Goal: Check status

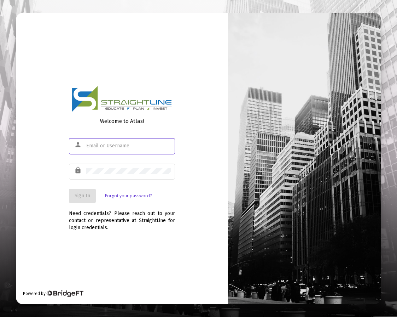
type input "[PERSON_NAME][EMAIL_ADDRESS][PERSON_NAME][DOMAIN_NAME]"
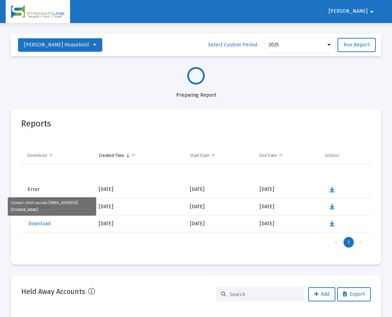
select select "View all"
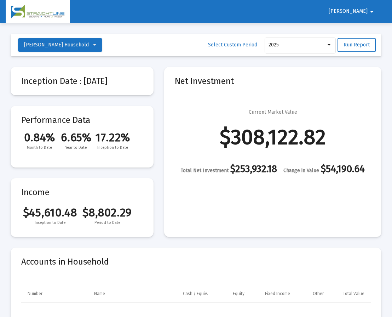
click at [354, 14] on span "[PERSON_NAME]" at bounding box center [348, 11] width 39 height 6
click at [178, 105] on div at bounding box center [196, 158] width 392 height 317
click at [82, 47] on span "[PERSON_NAME] Household" at bounding box center [56, 45] width 65 height 6
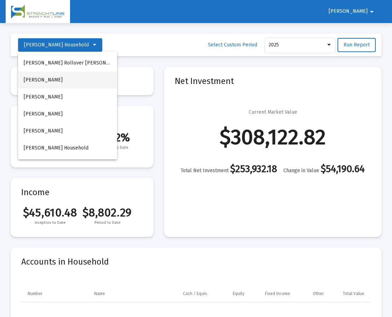
click at [61, 79] on button "[PERSON_NAME]" at bounding box center [67, 79] width 99 height 17
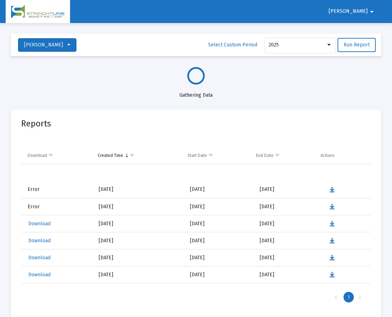
select select "View all"
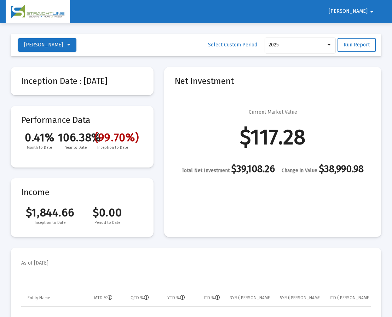
click at [110, 140] on span "(99.70%)" at bounding box center [112, 137] width 37 height 13
click at [134, 149] on div "0.41% 106.38% (99.70%) Month to Date Year to Date Inception to Date" at bounding box center [82, 141] width 122 height 21
click at [78, 54] on mat-toolbar-row "[PERSON_NAME] Select Custom Period 2025 Run Report" at bounding box center [196, 45] width 371 height 23
click at [74, 49] on button "[PERSON_NAME]" at bounding box center [47, 44] width 58 height 13
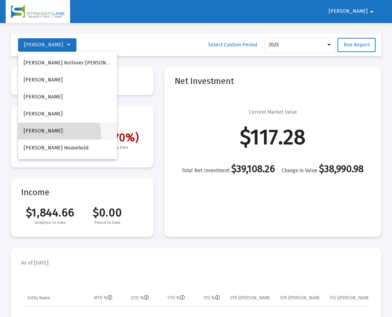
click at [49, 136] on button "[PERSON_NAME]" at bounding box center [67, 130] width 99 height 17
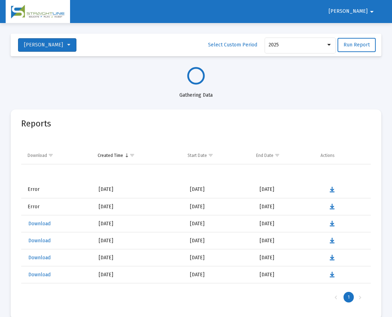
select select "View all"
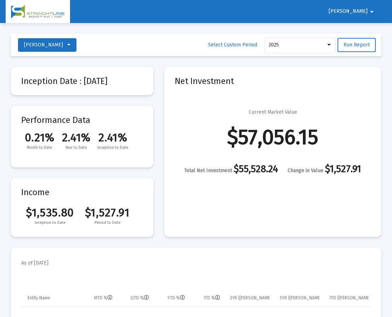
scroll to position [1358, 0]
click at [75, 47] on button "[PERSON_NAME]" at bounding box center [47, 44] width 58 height 13
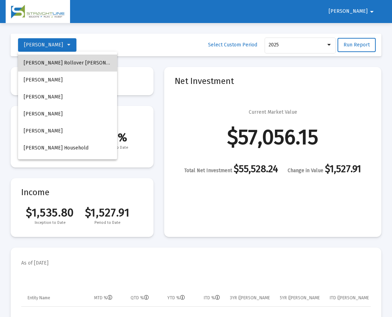
click at [68, 64] on button "[PERSON_NAME] Rollover [PERSON_NAME]" at bounding box center [67, 62] width 99 height 17
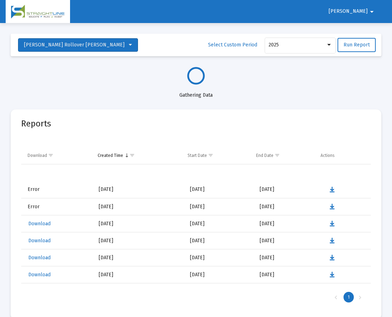
select select "View all"
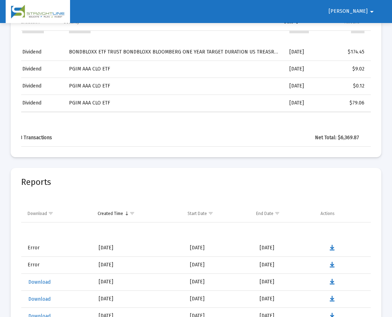
scroll to position [1535, 0]
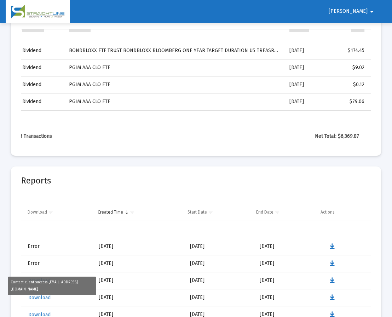
click at [30, 266] on span "Error" at bounding box center [34, 263] width 12 height 6
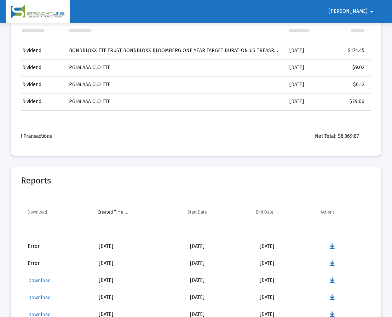
click at [32, 266] on span "Error" at bounding box center [34, 263] width 12 height 6
click at [330, 267] on icon "Data grid" at bounding box center [332, 263] width 5 height 8
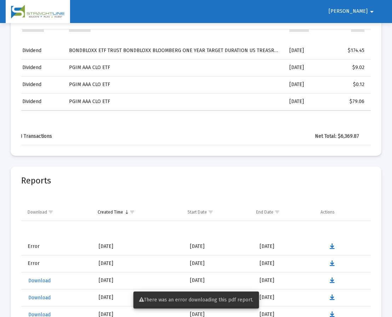
click at [330, 267] on icon "Data grid" at bounding box center [332, 263] width 5 height 8
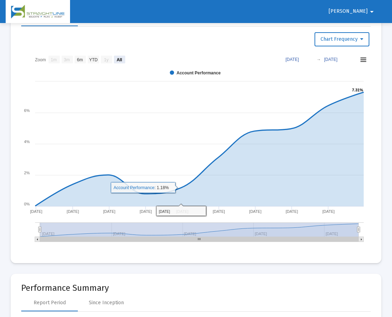
scroll to position [0, 0]
